Goal: Check status: Check status

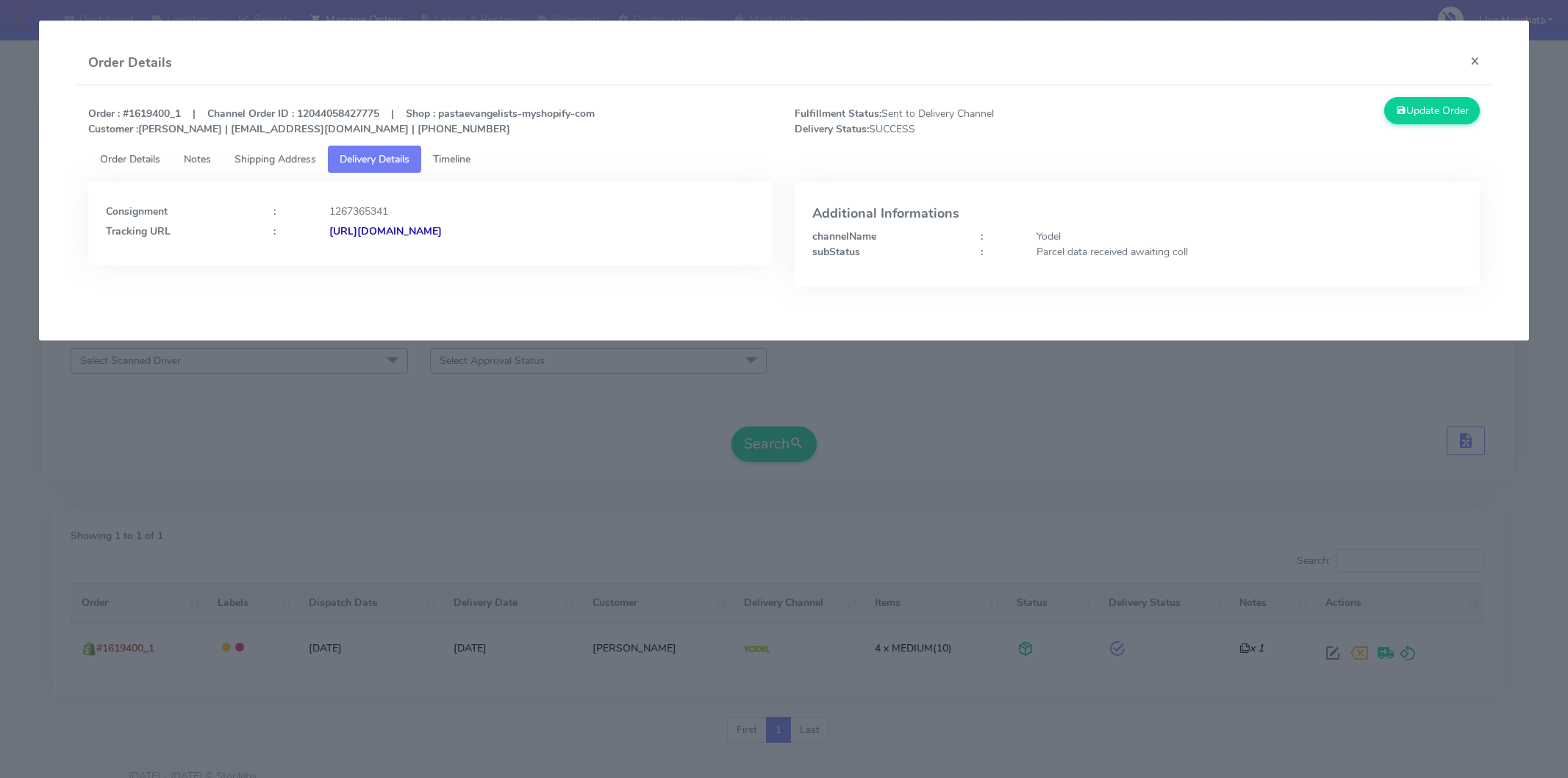
click at [1475, 61] on button "×" at bounding box center [1475, 61] width 33 height 39
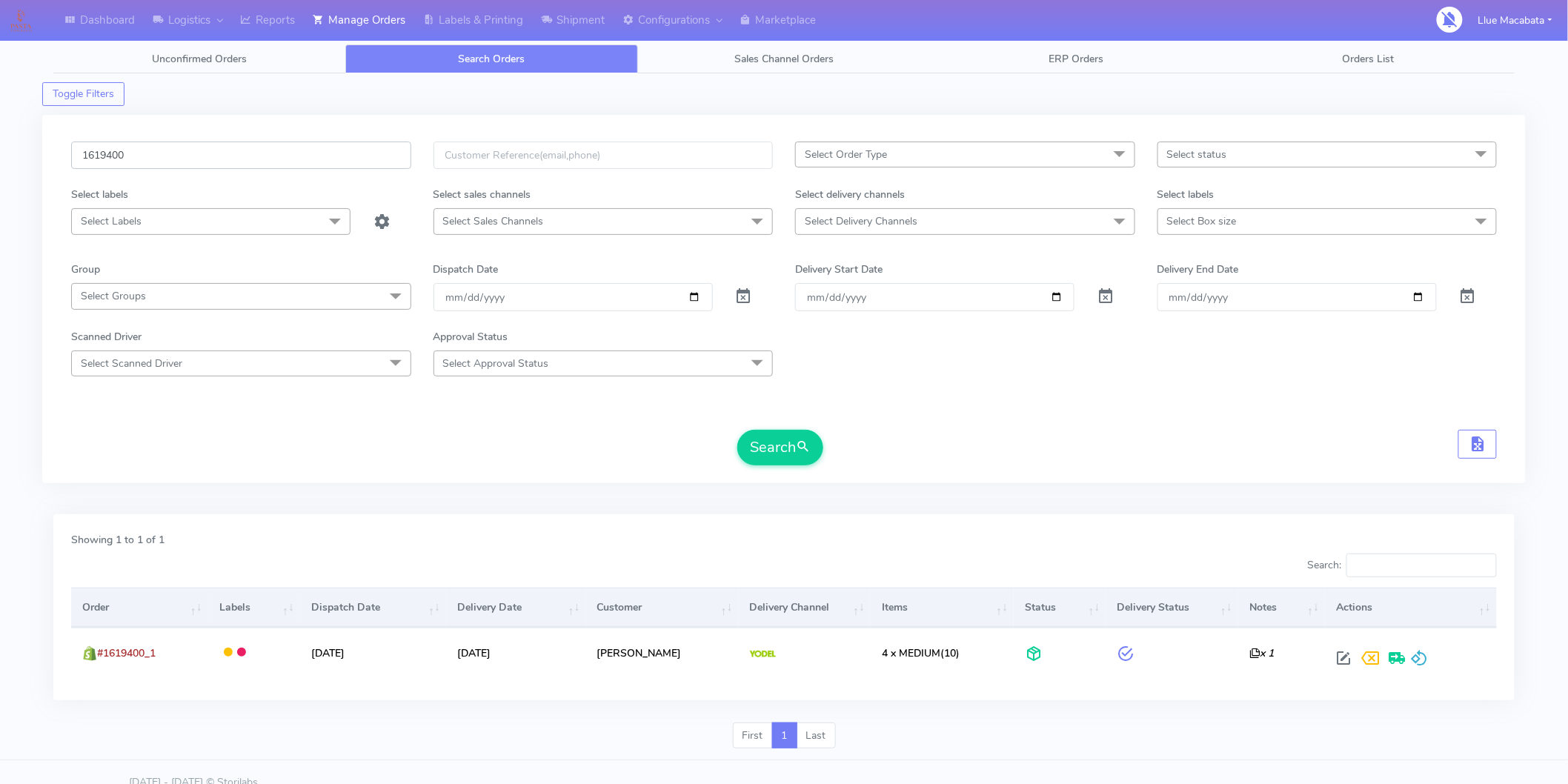
click at [146, 158] on input "1619400" at bounding box center [241, 155] width 340 height 27
paste input "20126"
type input "1620126"
drag, startPoint x: 786, startPoint y: 438, endPoint x: 821, endPoint y: 449, distance: 36.7
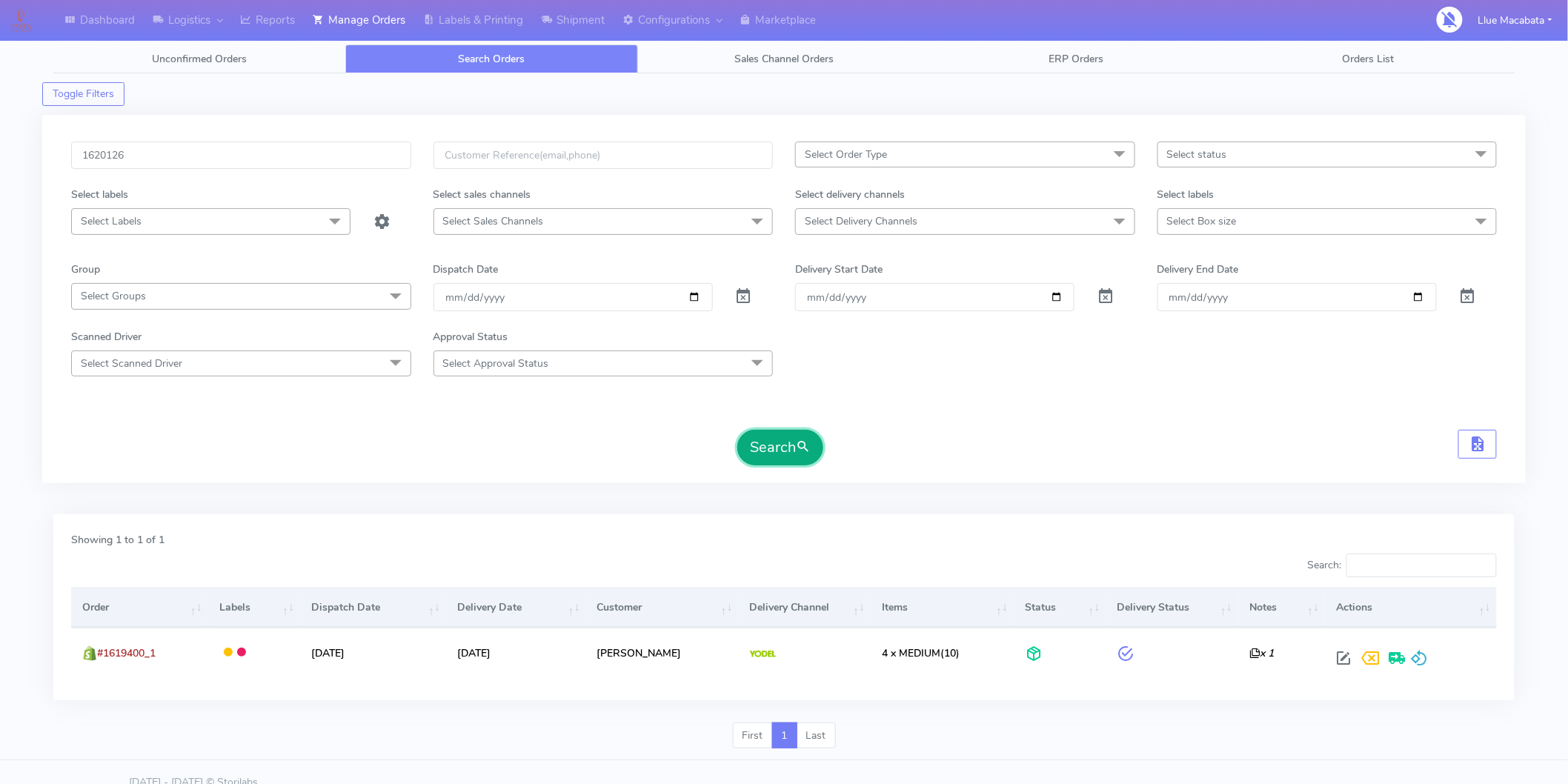
click at [784, 438] on button "Search" at bounding box center [781, 447] width 86 height 35
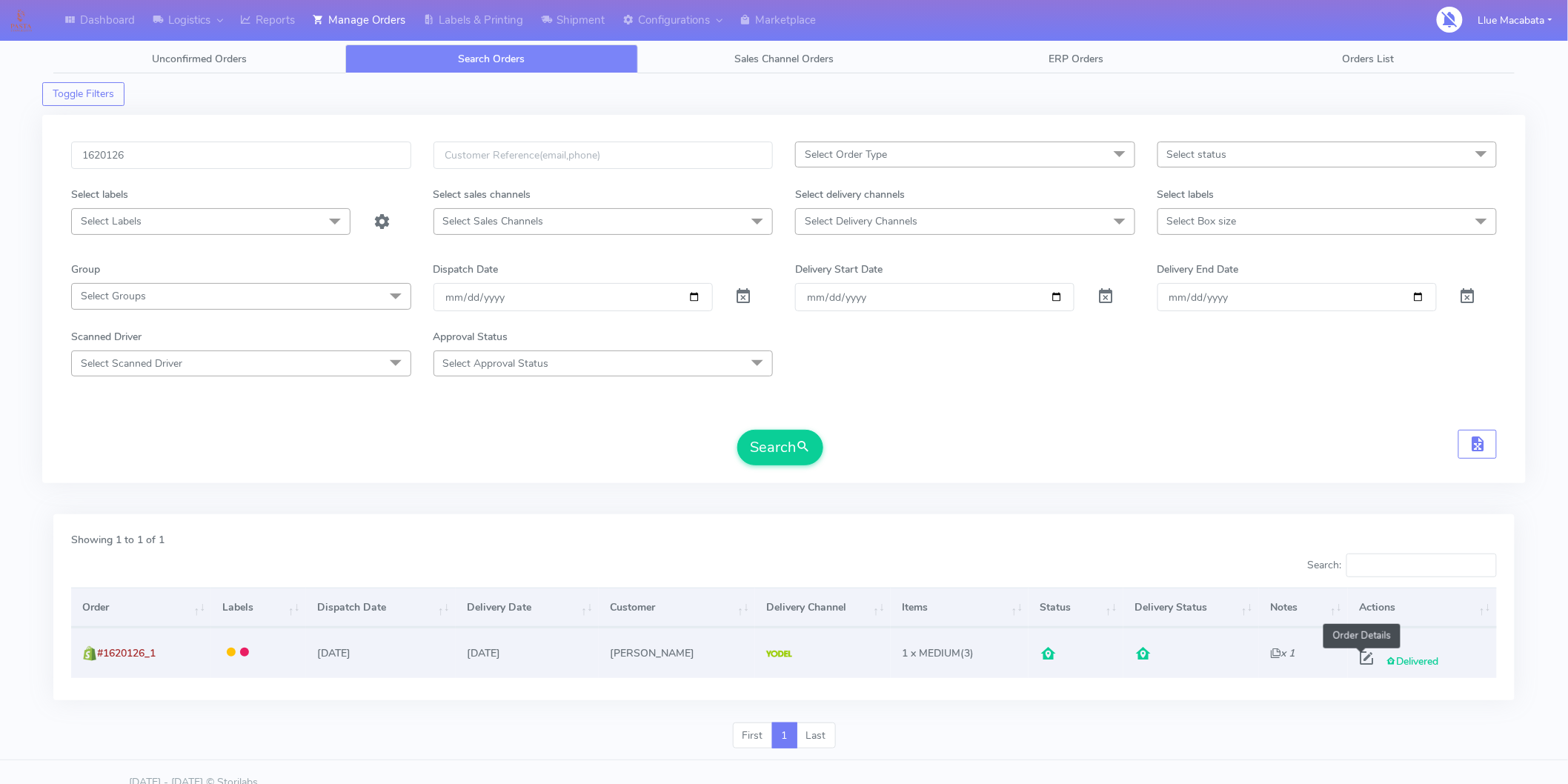
click at [1360, 654] on span at bounding box center [1366, 661] width 26 height 14
select select "5"
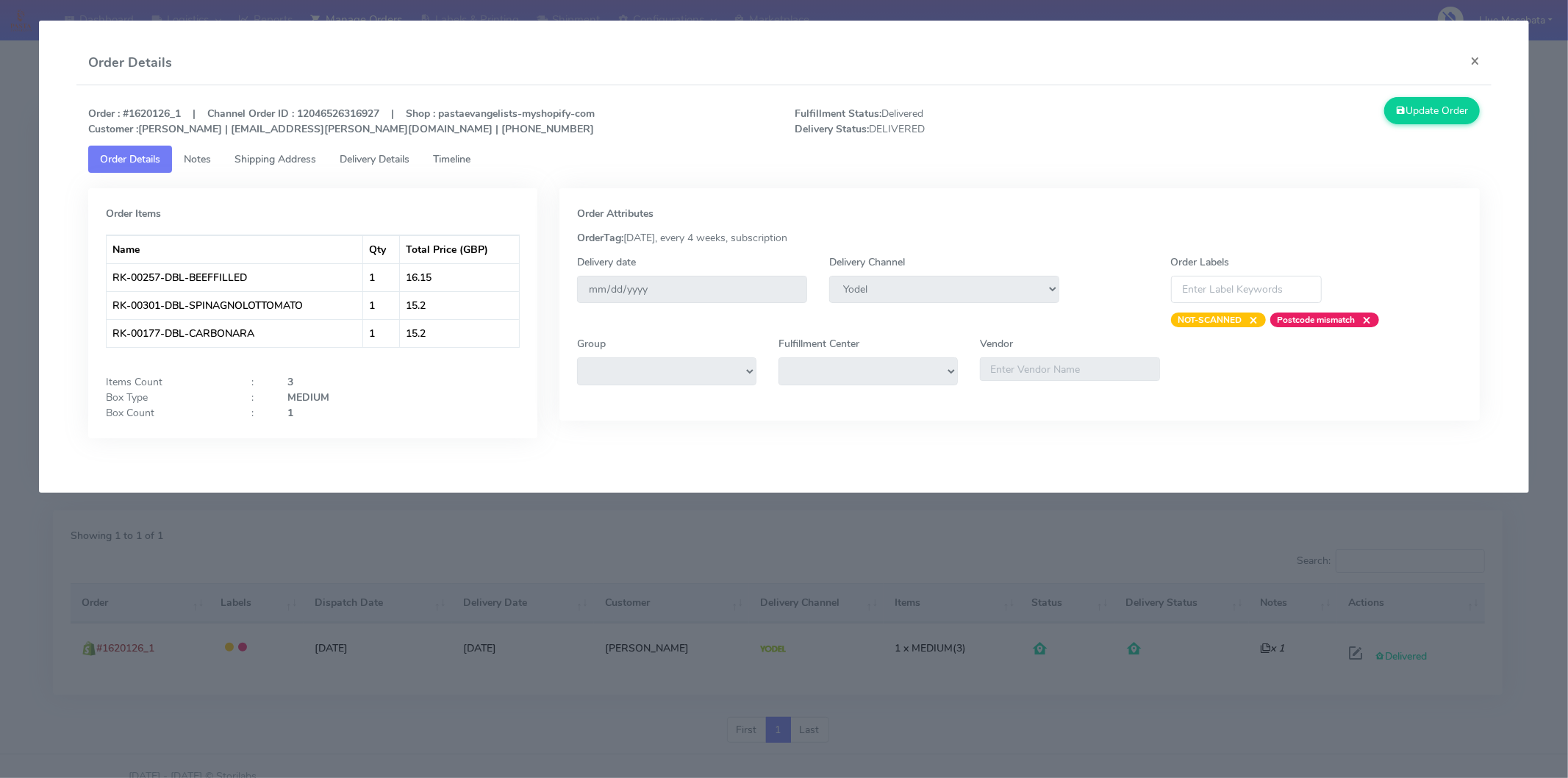
click at [450, 153] on span "Timeline" at bounding box center [452, 159] width 37 height 14
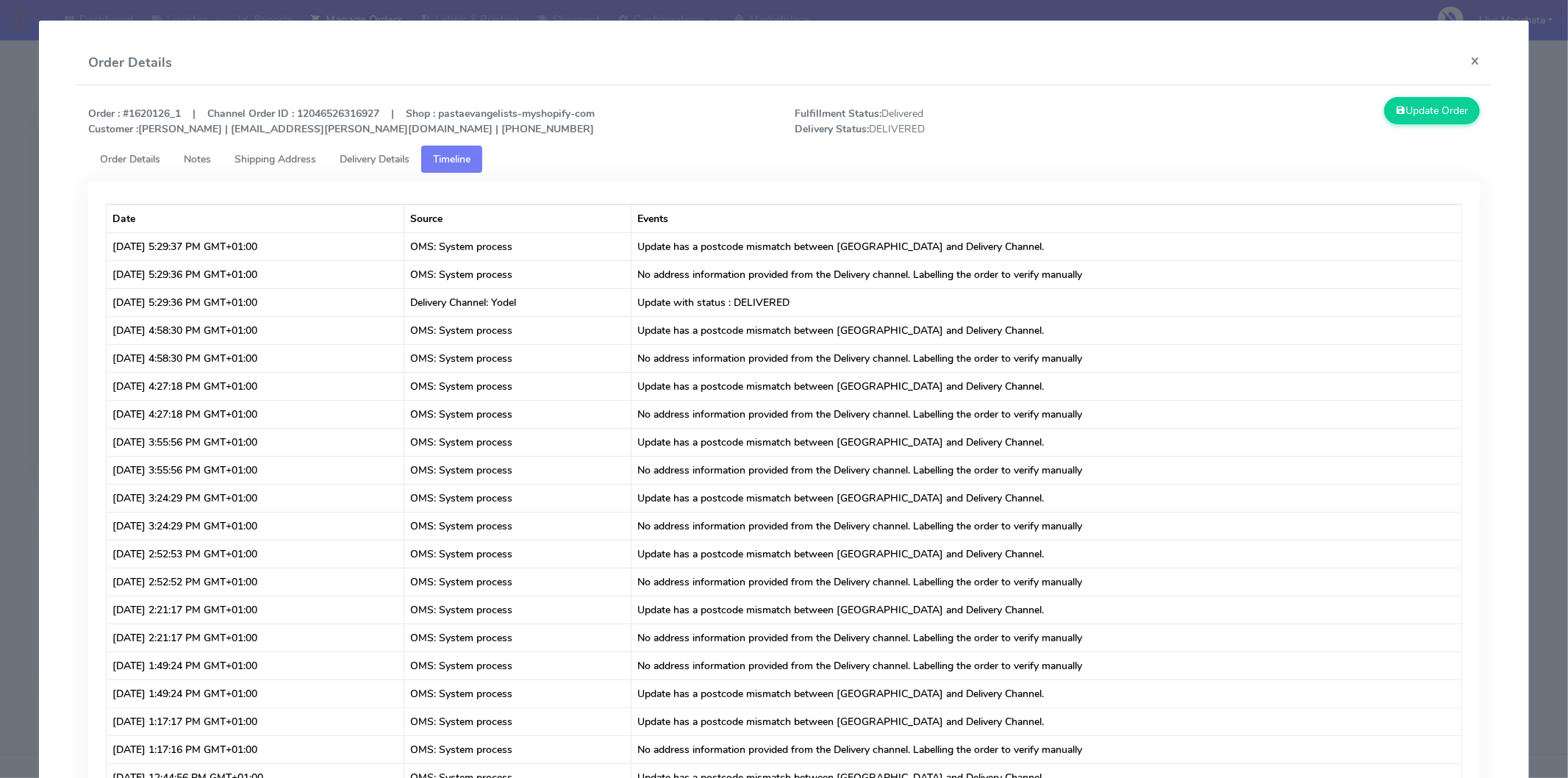
click at [363, 156] on span "Delivery Details" at bounding box center [374, 159] width 70 height 14
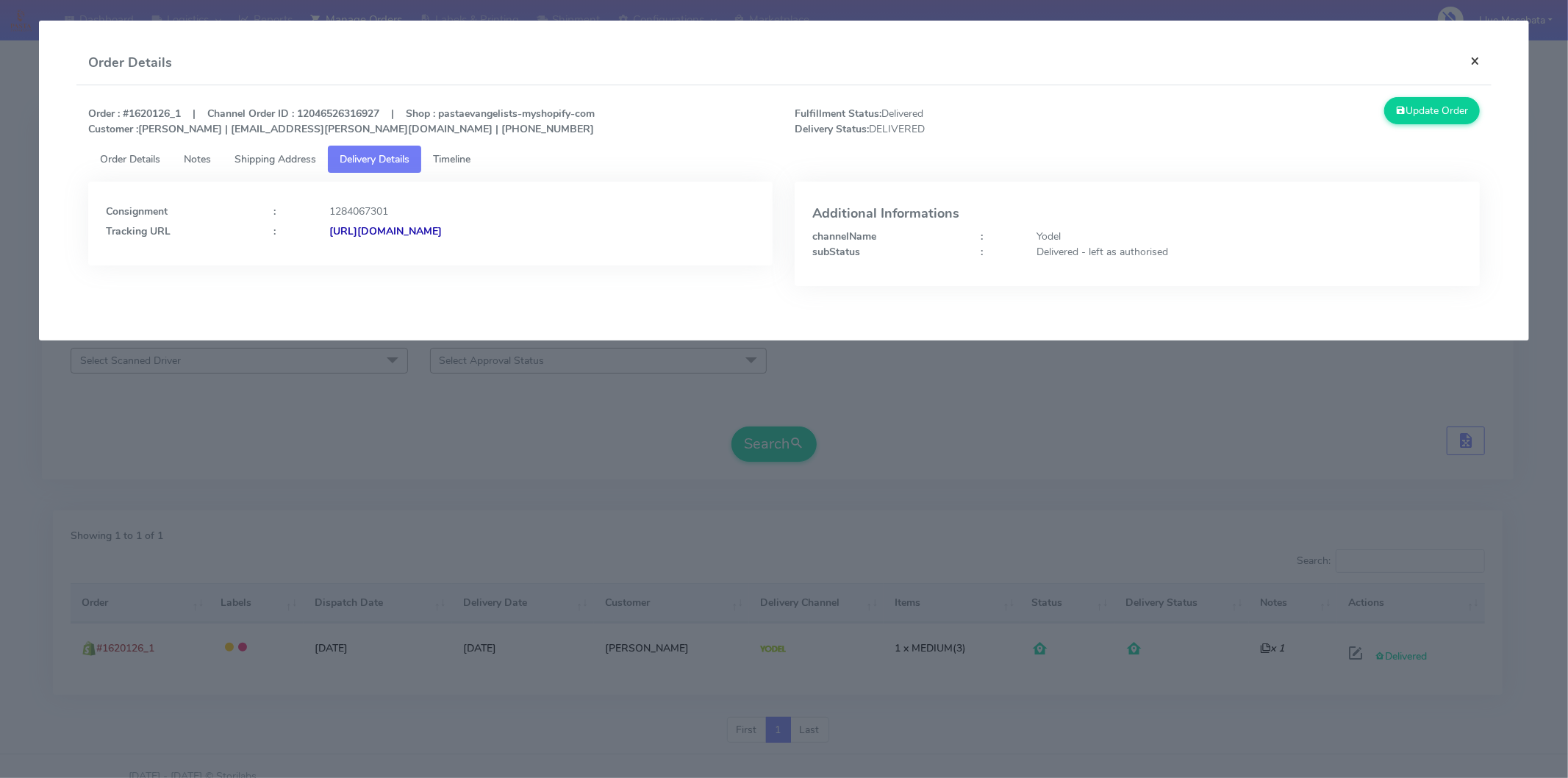
click at [1483, 50] on button "×" at bounding box center [1475, 61] width 33 height 39
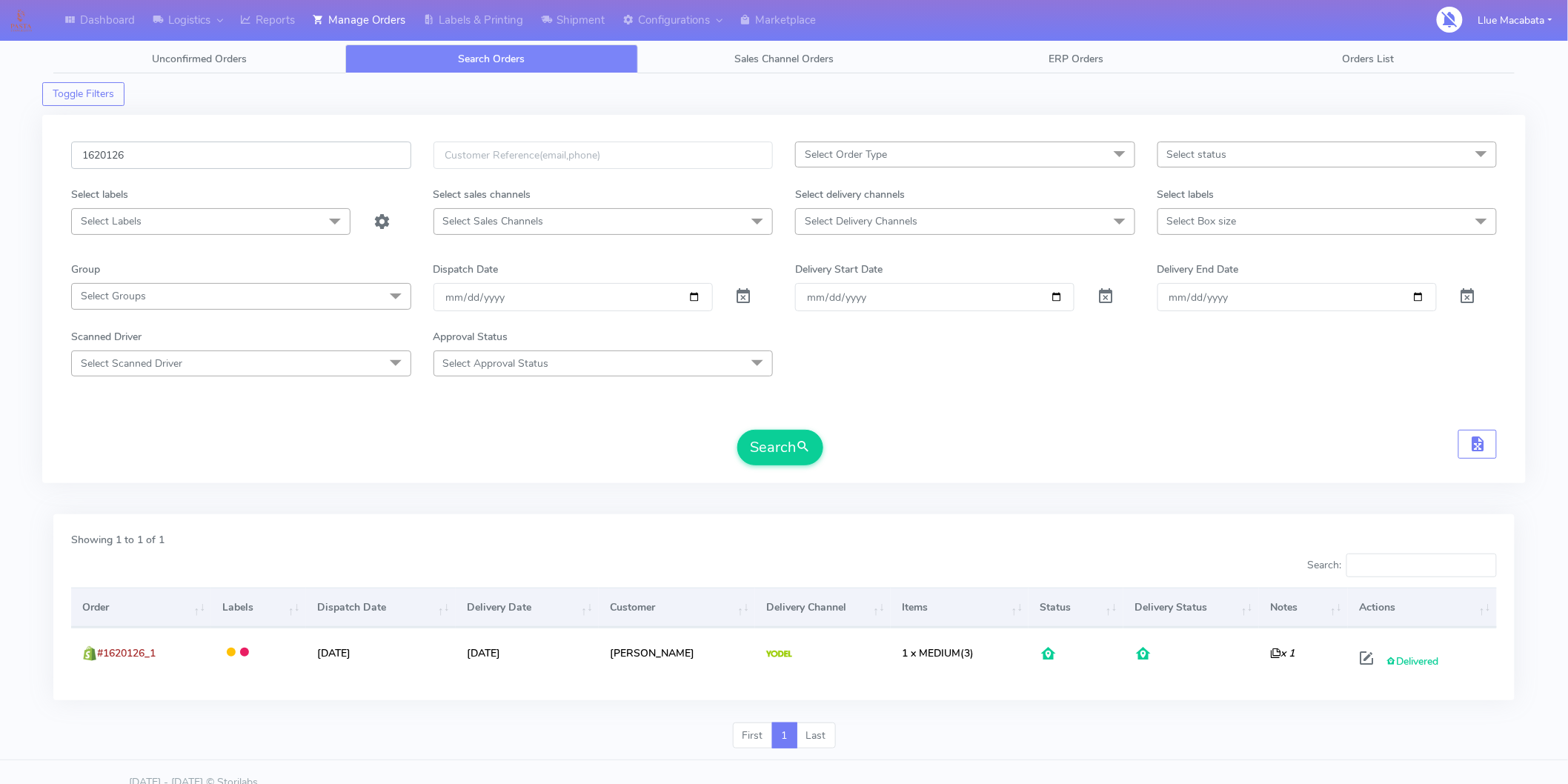
click at [102, 149] on input "1620126" at bounding box center [241, 155] width 340 height 27
click at [123, 171] on div "1620126" at bounding box center [241, 164] width 363 height 45
click at [128, 160] on input "1620126" at bounding box center [241, 155] width 340 height 27
paste input "1649"
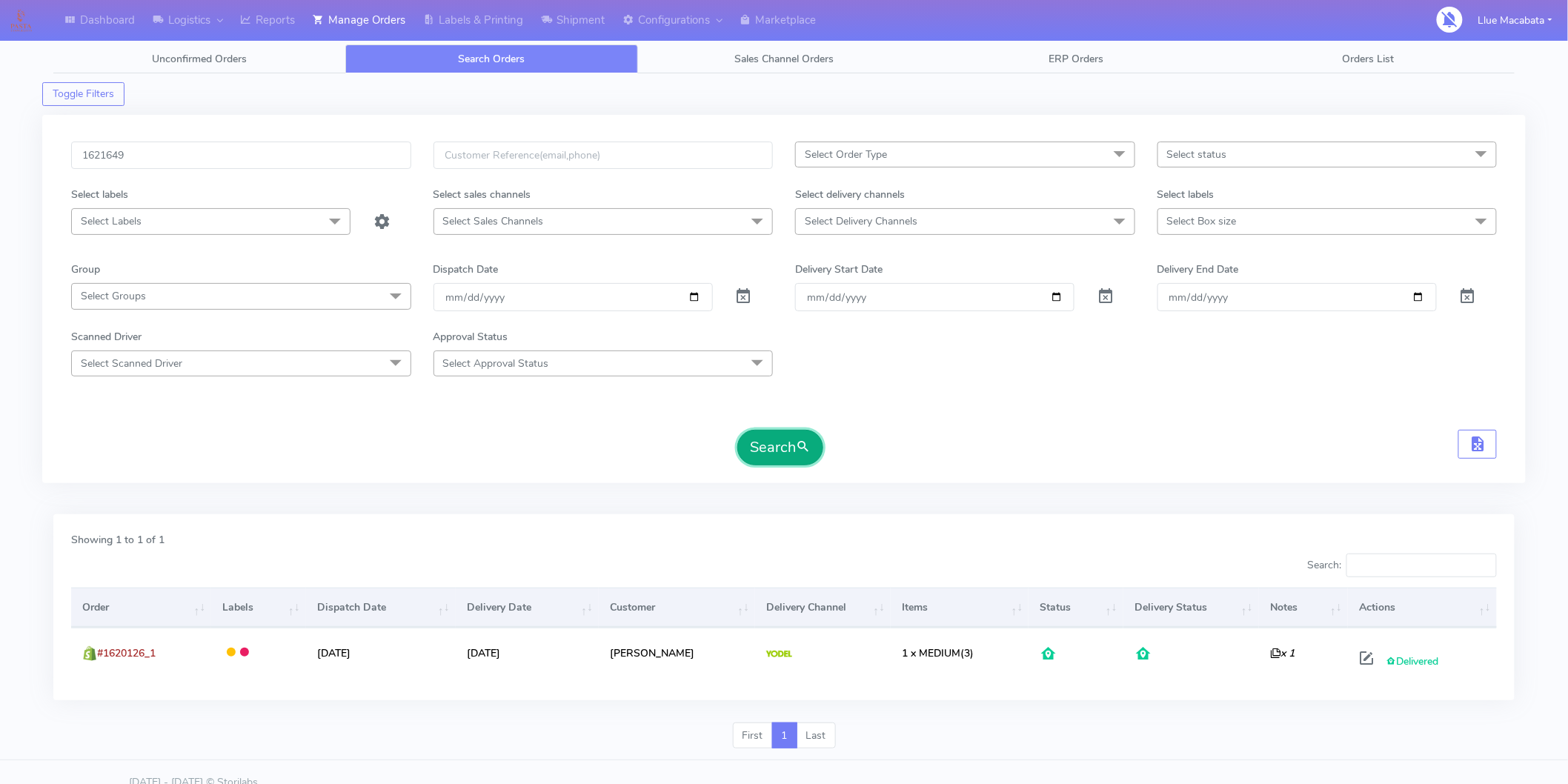
click at [784, 452] on button "Search" at bounding box center [781, 447] width 86 height 35
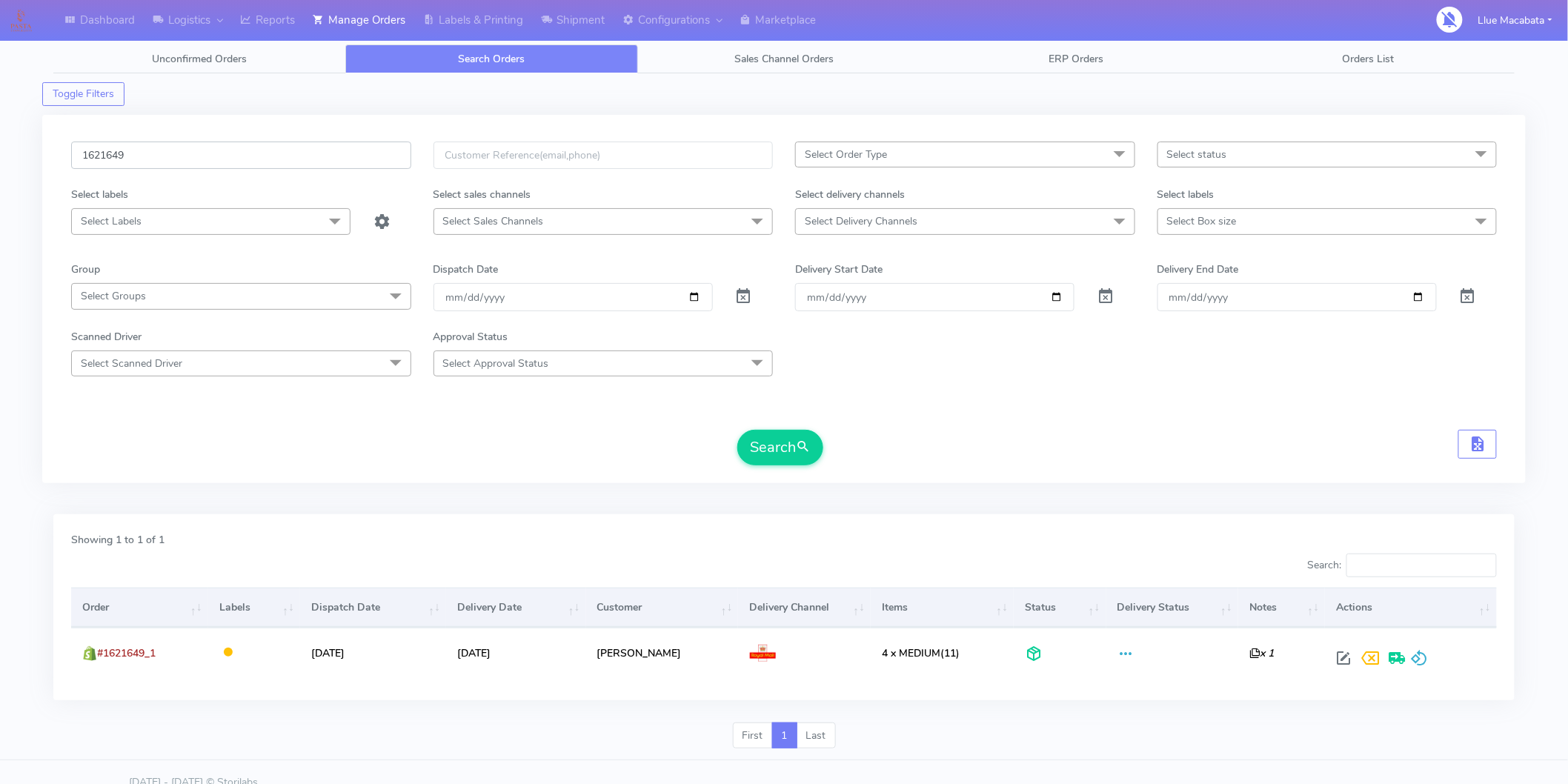
click at [122, 160] on input "1621649" at bounding box center [241, 155] width 340 height 27
paste input "195"
type input "1621195"
click at [775, 464] on button "Search" at bounding box center [781, 447] width 86 height 35
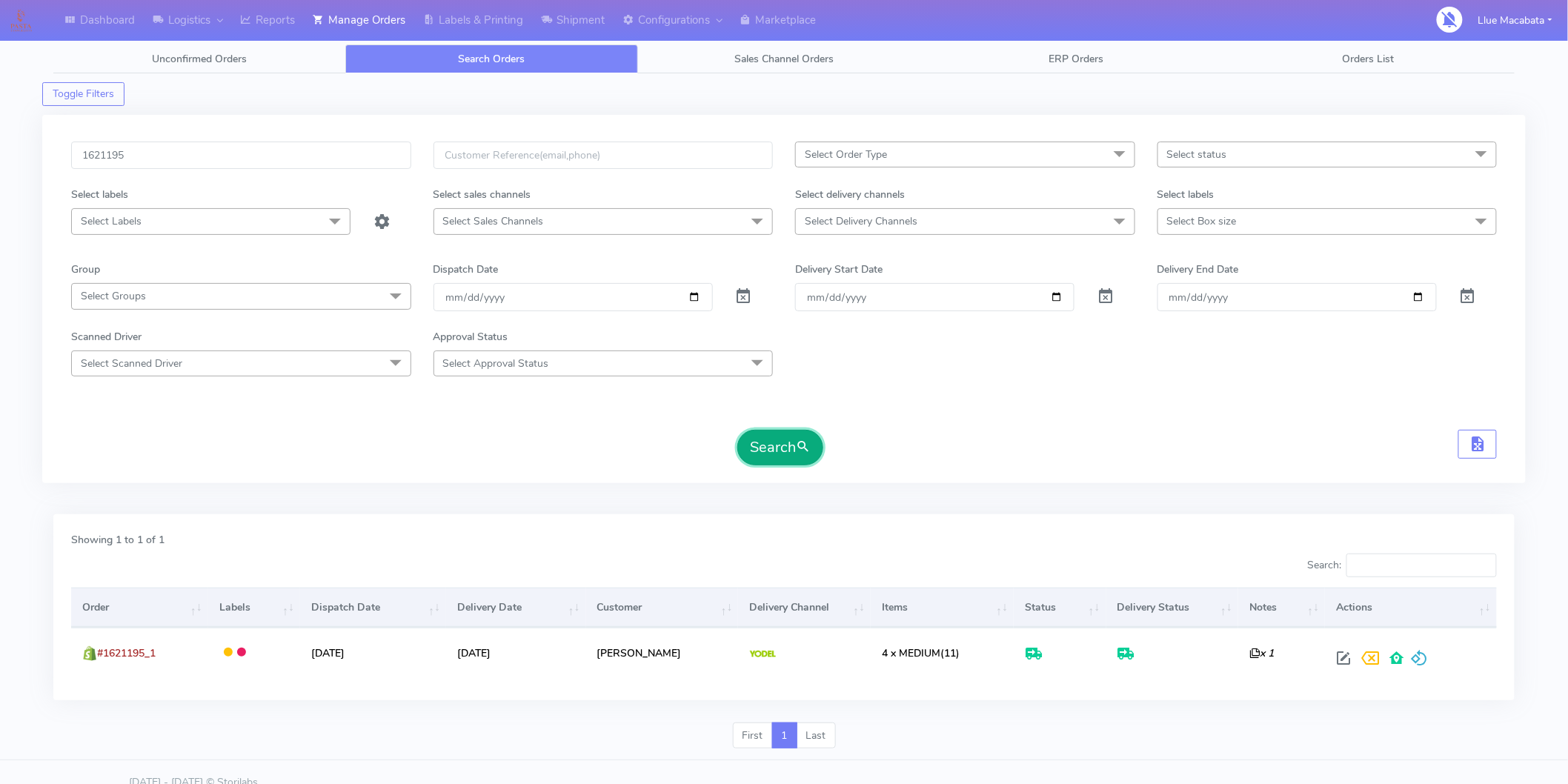
click at [774, 452] on button "Search" at bounding box center [781, 447] width 86 height 35
